Goal: Task Accomplishment & Management: Manage account settings

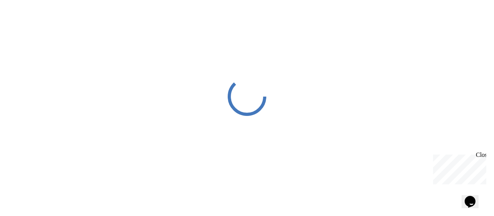
click at [180, 6] on div at bounding box center [247, 96] width 494 height 193
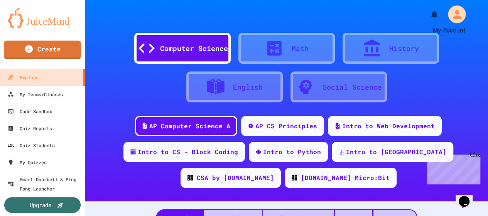
click at [450, 8] on icon "My Account" at bounding box center [456, 14] width 13 height 13
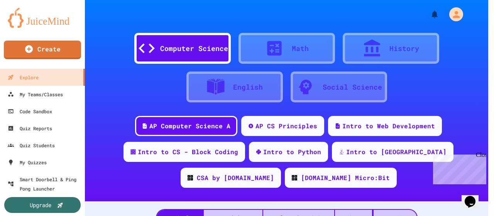
drag, startPoint x: 447, startPoint y: 8, endPoint x: 124, endPoint y: 94, distance: 334.4
click at [124, 215] on div at bounding box center [244, 216] width 488 height 0
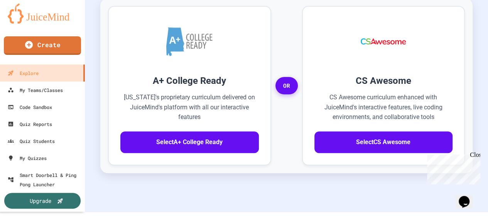
scroll to position [243, 0]
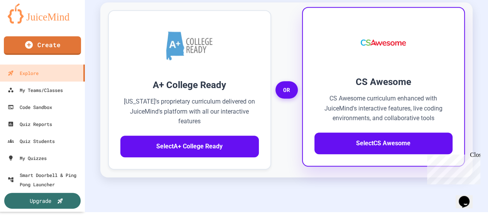
click at [358, 129] on div "CS Awesome CS Awesome curriculum enhanced with JuiceMind's interactive features…" at bounding box center [384, 114] width 139 height 79
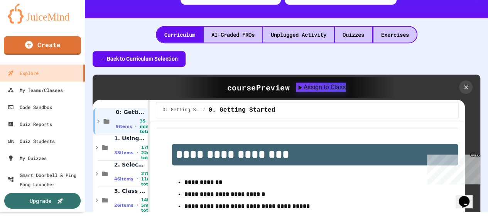
scroll to position [178, 0]
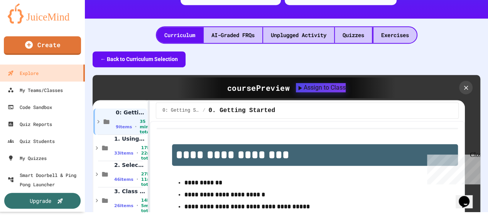
click at [474, 154] on div "Close" at bounding box center [475, 156] width 10 height 10
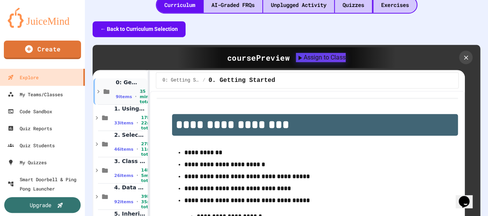
scroll to position [212, 0]
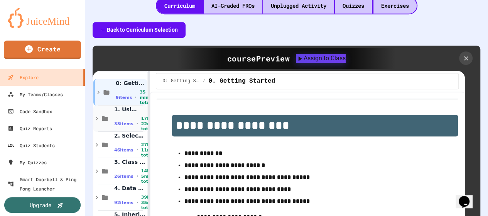
click at [95, 118] on icon at bounding box center [96, 118] width 7 height 7
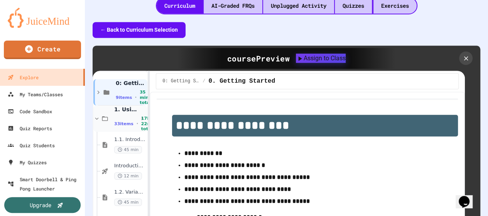
click at [100, 118] on icon at bounding box center [96, 118] width 7 height 7
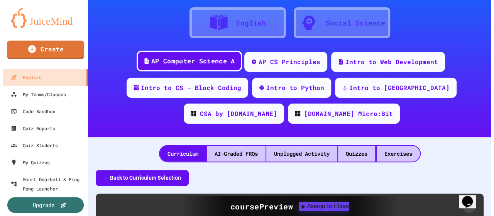
scroll to position [0, 0]
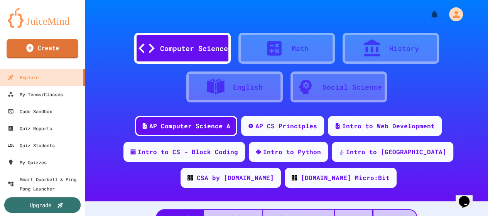
click at [44, 46] on link "Create" at bounding box center [43, 48] width 72 height 19
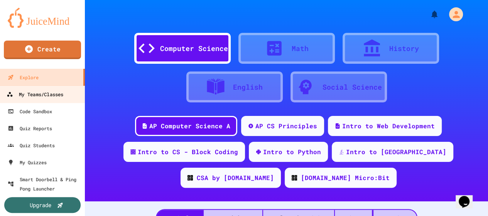
click at [58, 99] on link "My Teams/Classes" at bounding box center [43, 93] width 88 height 17
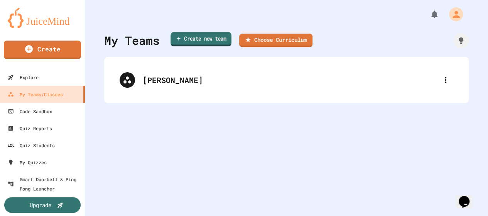
click at [205, 40] on link "Create new team" at bounding box center [201, 39] width 61 height 14
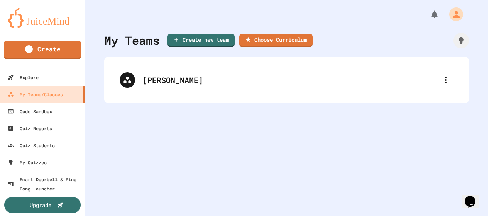
type input "**********"
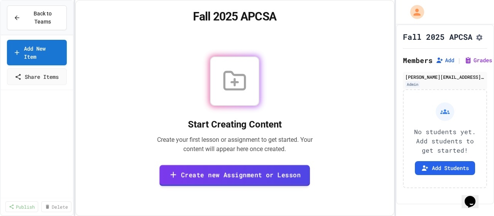
click at [172, 176] on link "Create new Assignment or Lesson" at bounding box center [234, 174] width 151 height 21
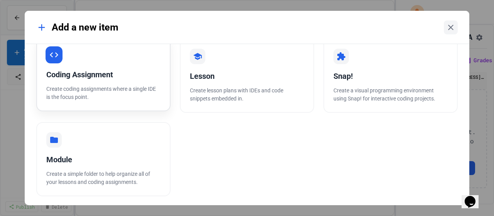
scroll to position [15, 0]
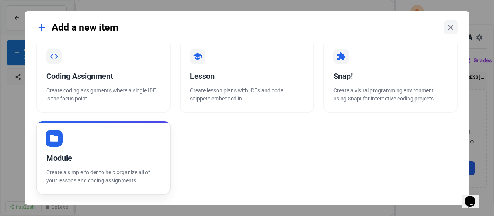
click at [94, 157] on div "Module" at bounding box center [103, 158] width 114 height 12
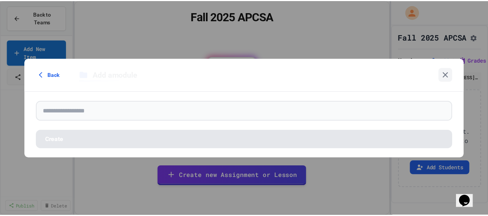
scroll to position [0, 0]
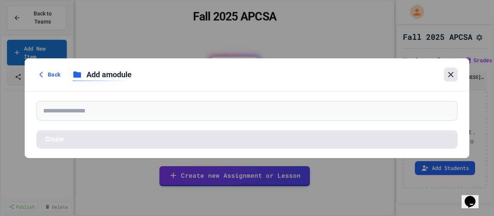
click at [452, 73] on icon at bounding box center [450, 74] width 5 height 5
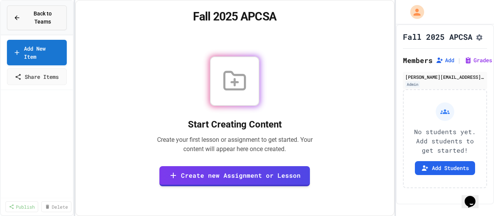
click at [42, 17] on span "Back to Teams" at bounding box center [42, 18] width 35 height 16
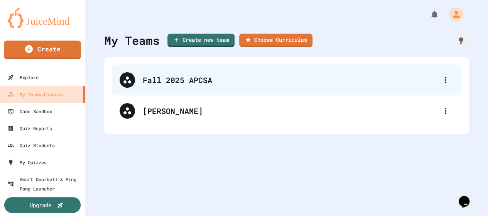
click at [205, 78] on div "Fall 2025 APCSA" at bounding box center [290, 80] width 295 height 12
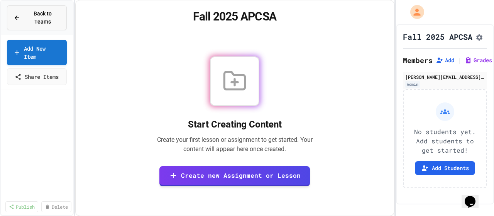
click at [25, 18] on button "Back to Teams" at bounding box center [37, 17] width 60 height 25
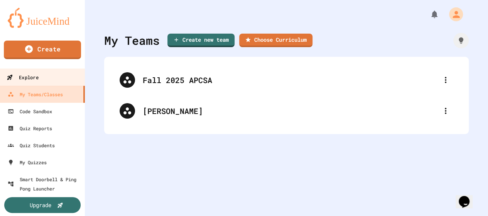
click at [42, 80] on link "Explore" at bounding box center [43, 76] width 88 height 17
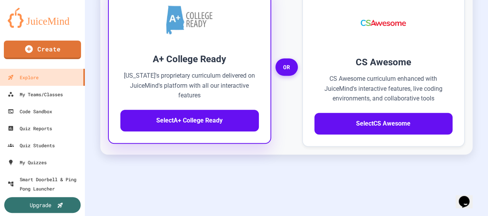
scroll to position [270, 0]
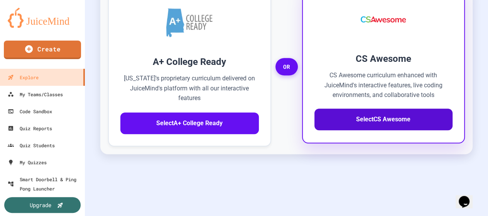
click at [332, 125] on button "Select CS Awesome" at bounding box center [384, 119] width 139 height 22
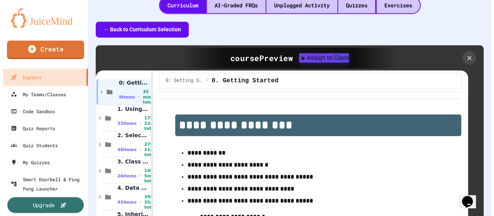
scroll to position [201, 0]
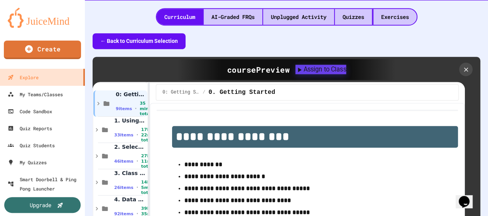
click at [319, 70] on div "Assign to Class" at bounding box center [321, 68] width 51 height 9
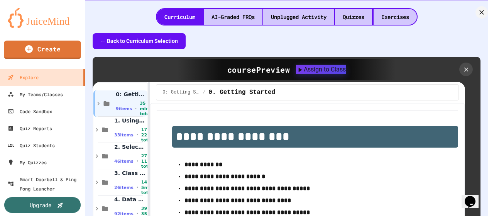
drag, startPoint x: 194, startPoint y: 84, endPoint x: 208, endPoint y: 93, distance: 16.6
type input "**********"
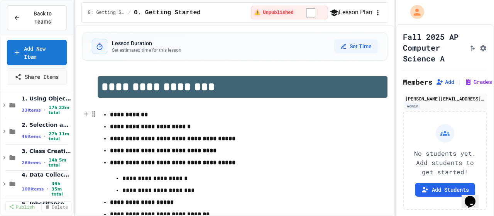
scroll to position [75, 0]
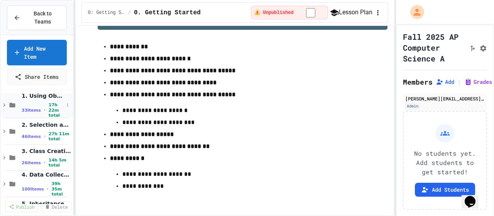
click at [27, 92] on span "1. Using Objects and Methods" at bounding box center [43, 95] width 42 height 7
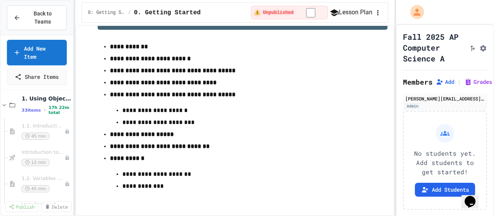
scroll to position [26, 0]
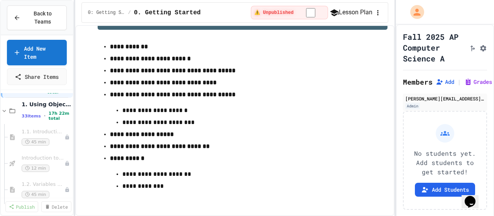
click at [27, 101] on span "1. Using Objects and Methods" at bounding box center [47, 104] width 50 height 7
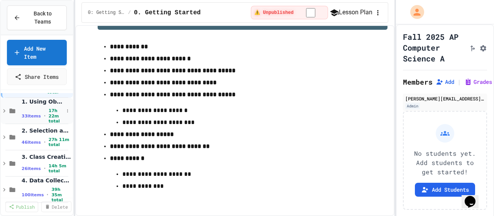
click at [35, 98] on span "1. Using Objects and Methods" at bounding box center [43, 101] width 42 height 7
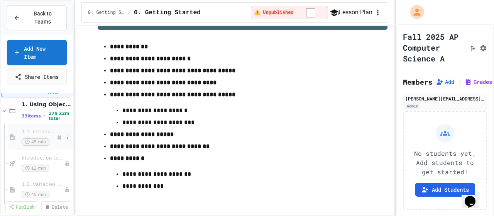
click at [24, 129] on div "1.1. Introduction to Algorithms, Programming, and Compilers 45 min" at bounding box center [39, 137] width 35 height 17
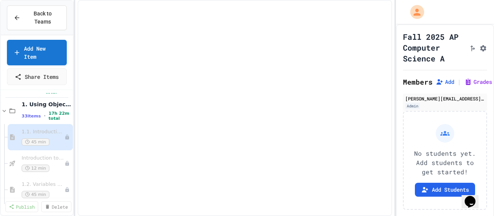
select select "***"
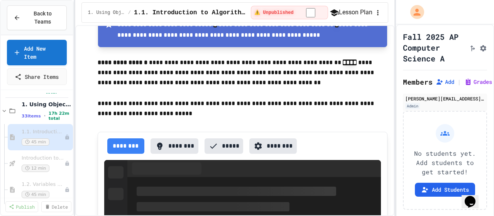
scroll to position [862, 0]
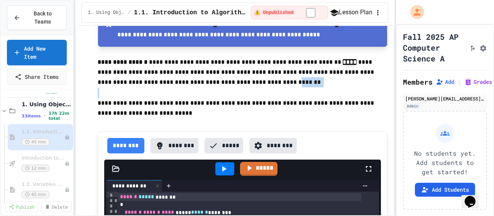
drag, startPoint x: 216, startPoint y: 123, endPoint x: 210, endPoint y: 134, distance: 12.6
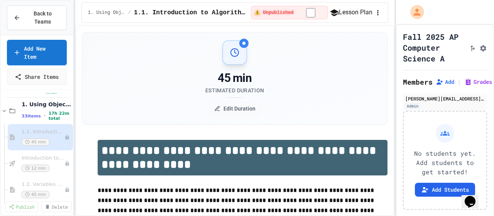
scroll to position [45, 0]
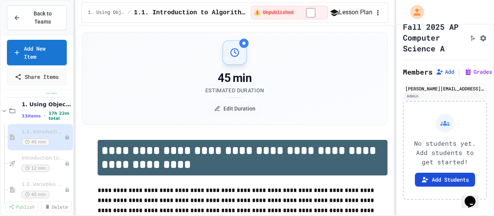
click at [435, 176] on button "Add Students" at bounding box center [445, 180] width 60 height 14
select select "***"
